Goal: Task Accomplishment & Management: Manage account settings

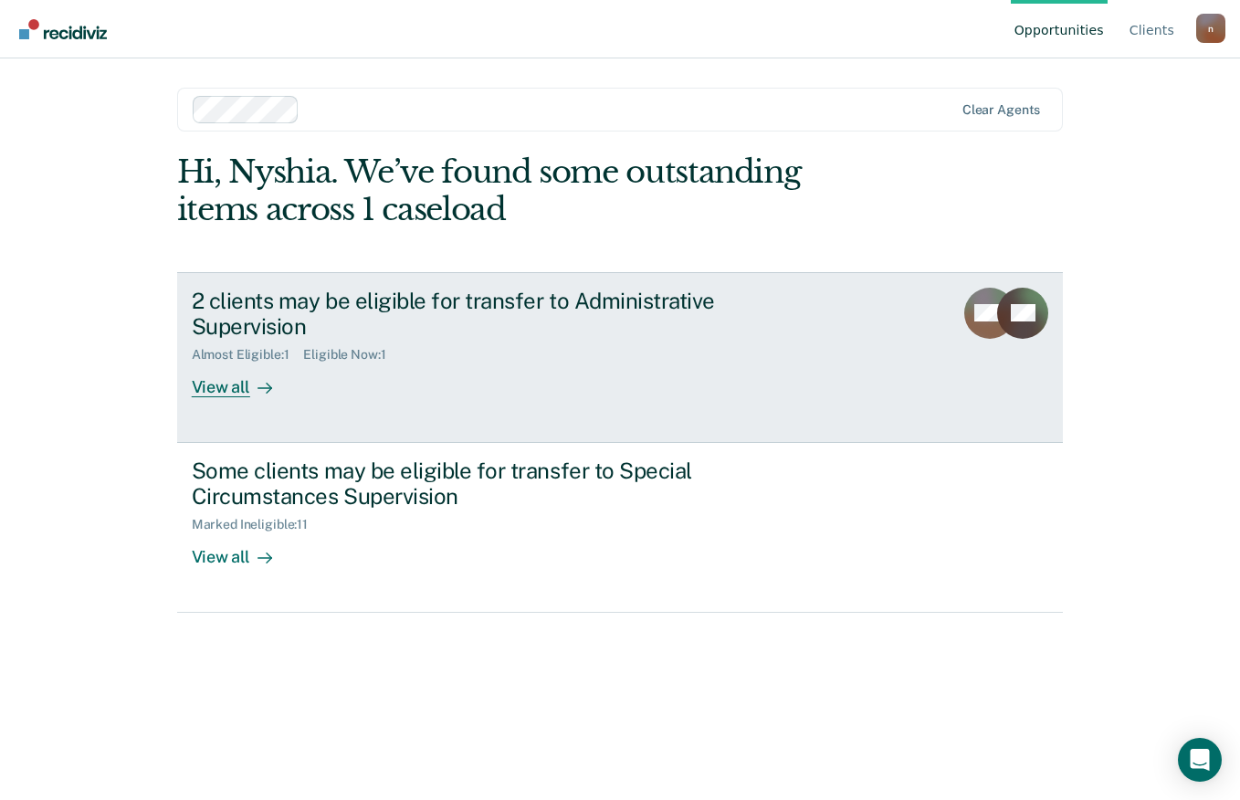
click at [243, 363] on div "View all" at bounding box center [243, 381] width 102 height 36
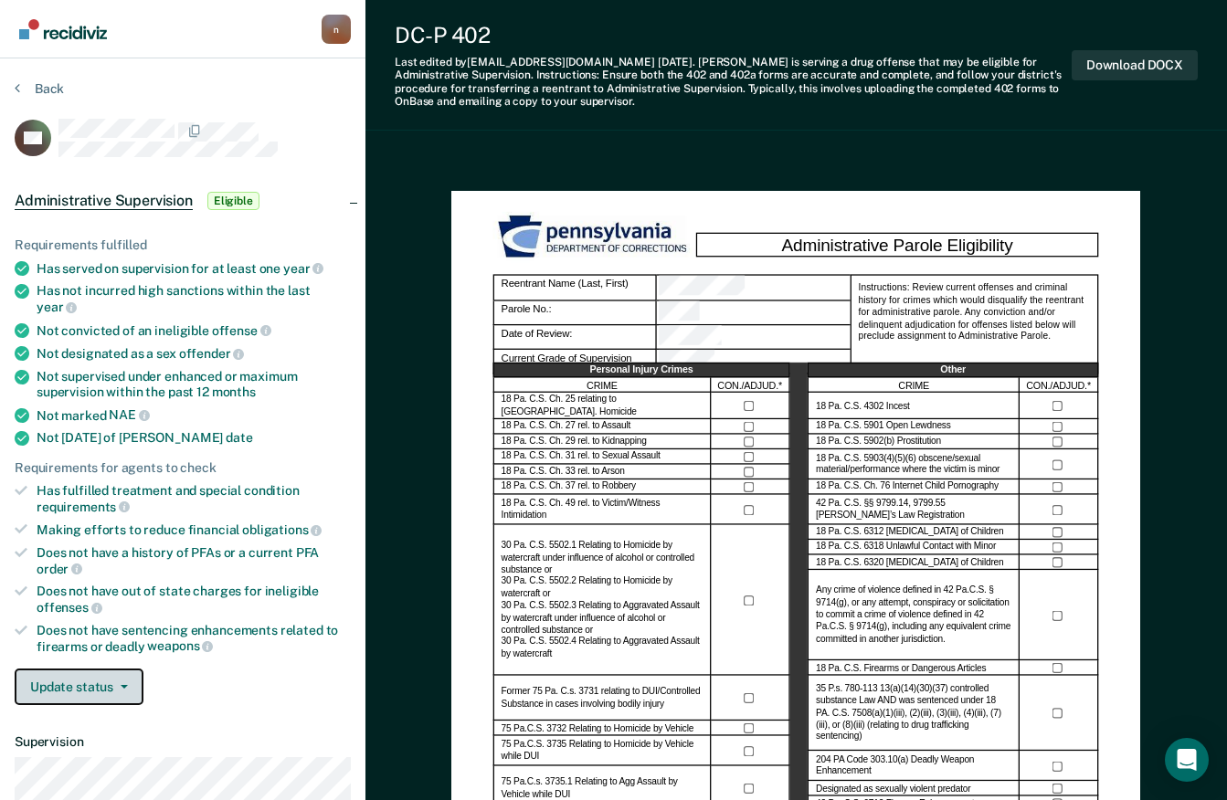
click at [125, 669] on button "Update status" at bounding box center [79, 687] width 129 height 37
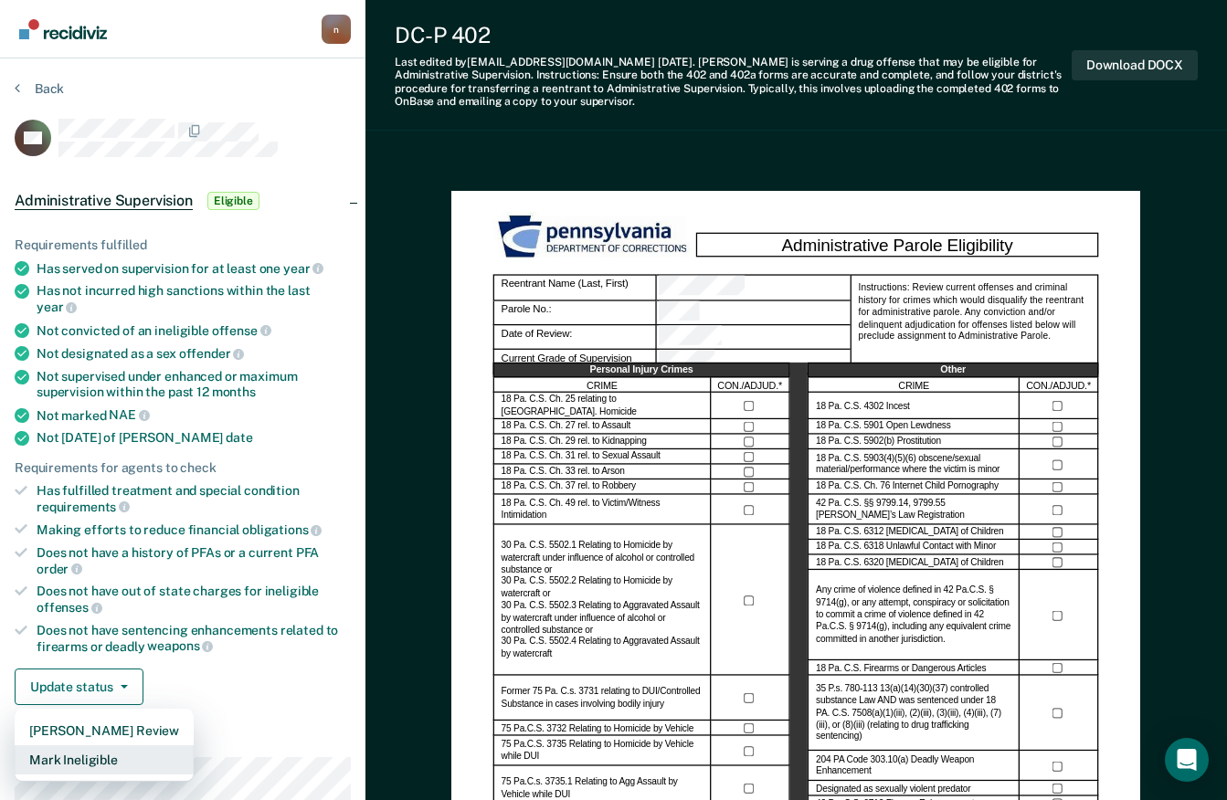
click at [112, 746] on button "Mark Ineligible" at bounding box center [104, 759] width 179 height 29
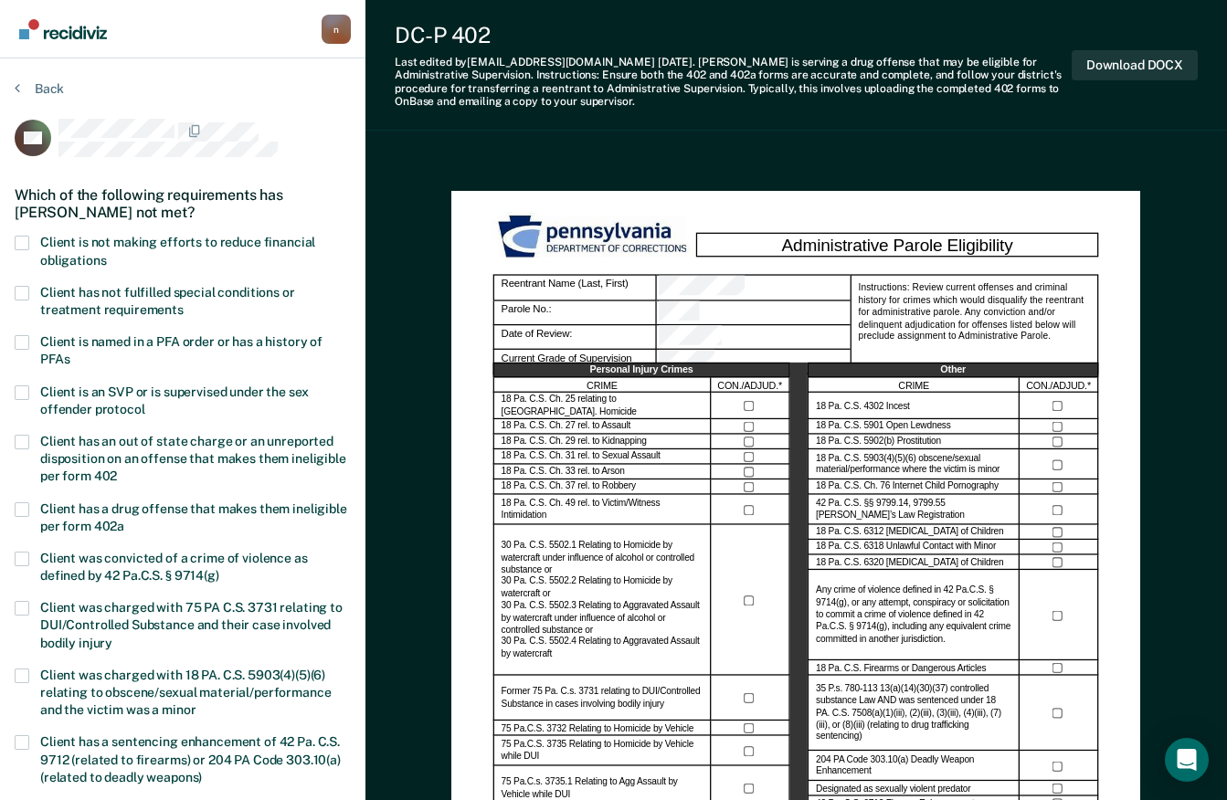
click at [24, 236] on span at bounding box center [22, 243] width 15 height 15
click at [106, 254] on input "Client is not making efforts to reduce financial obligations" at bounding box center [106, 254] width 0 height 0
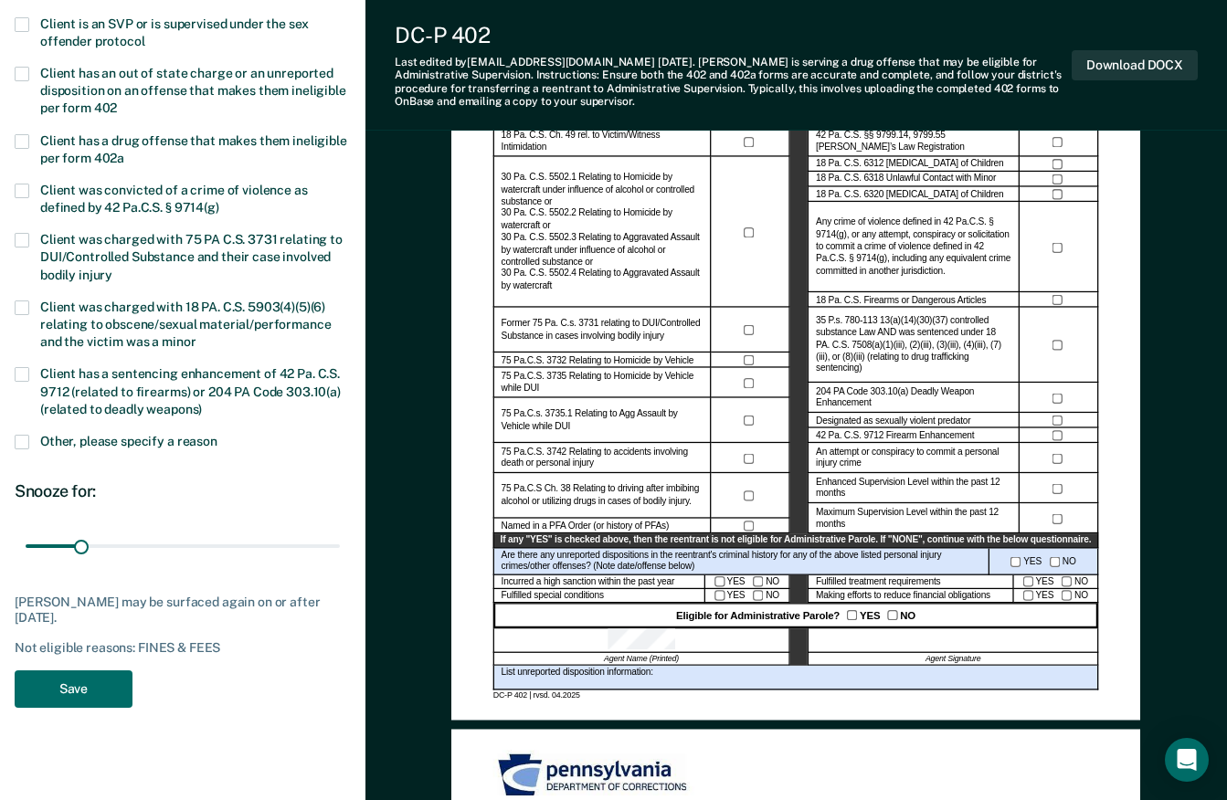
scroll to position [365, 0]
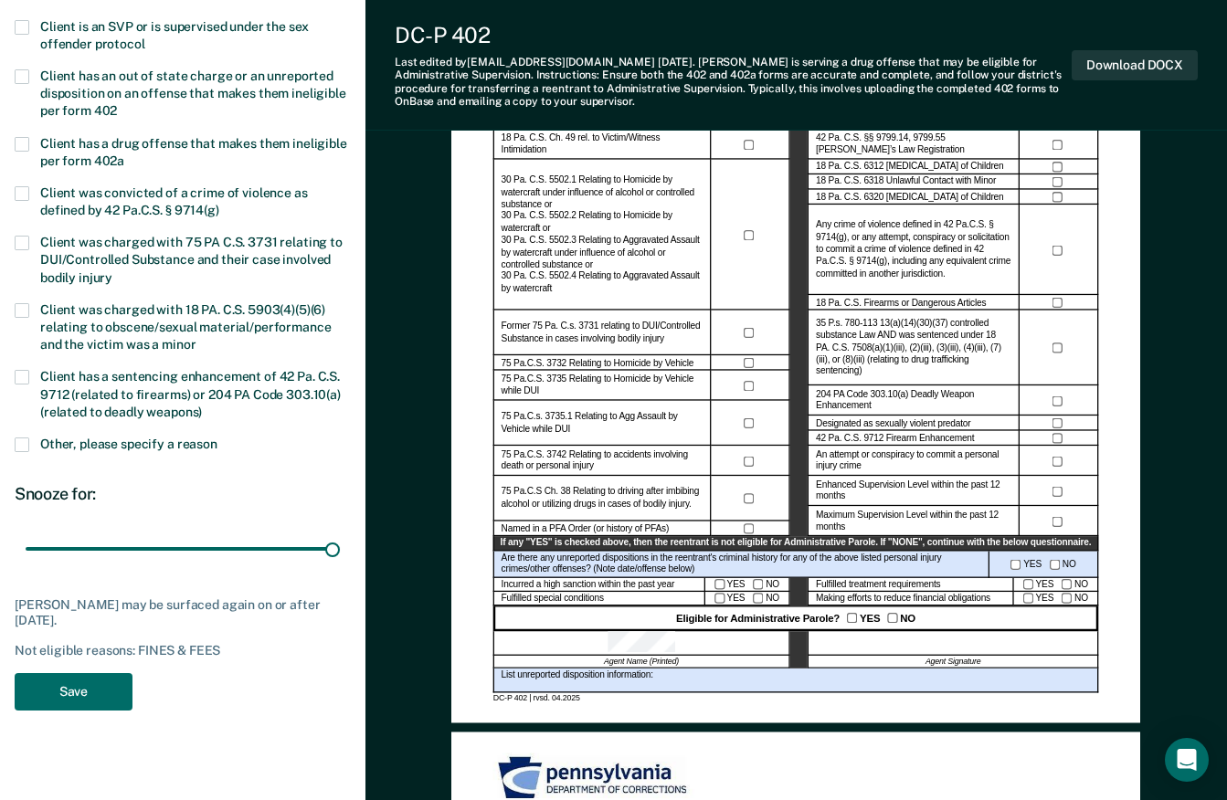
drag, startPoint x: 99, startPoint y: 555, endPoint x: 368, endPoint y: 572, distance: 270.0
type input "180"
click at [340, 565] on input "range" at bounding box center [183, 549] width 314 height 32
click at [95, 698] on button "Save" at bounding box center [74, 691] width 118 height 37
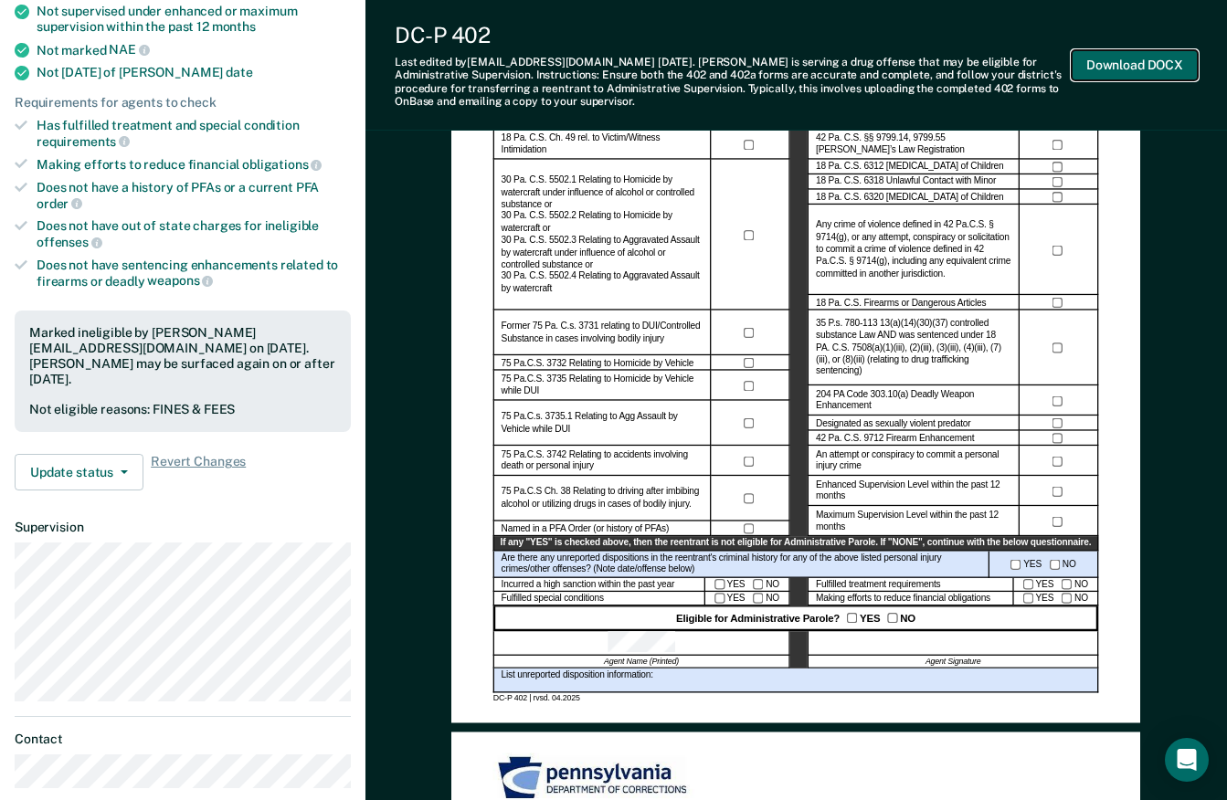
click at [1104, 59] on button "Download DOCX" at bounding box center [1134, 65] width 126 height 30
